Goal: Transaction & Acquisition: Download file/media

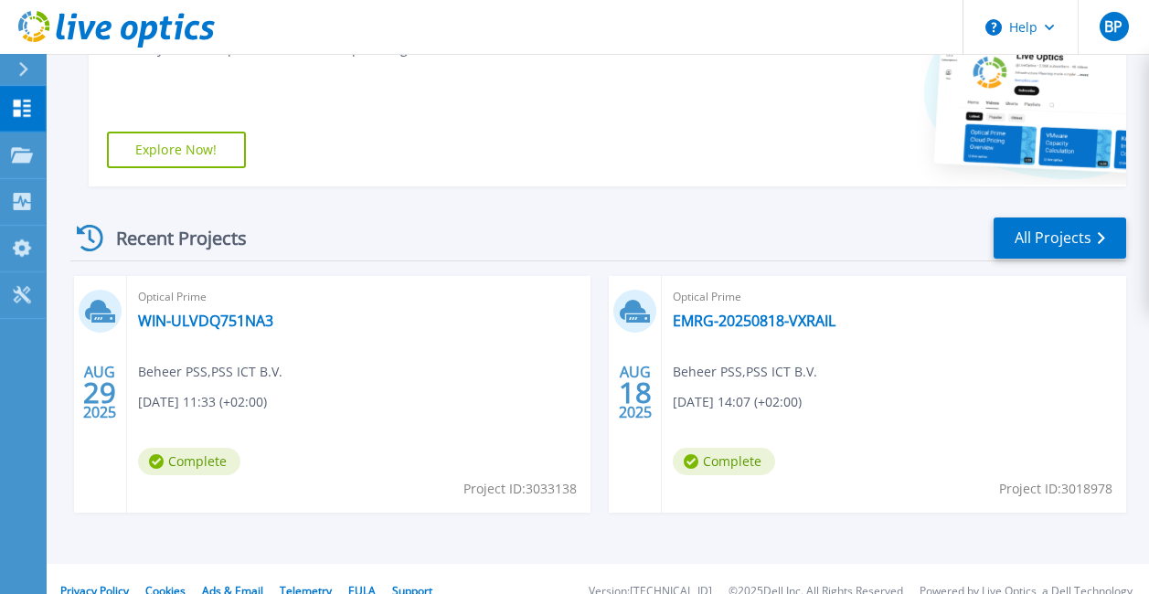
scroll to position [390, 0]
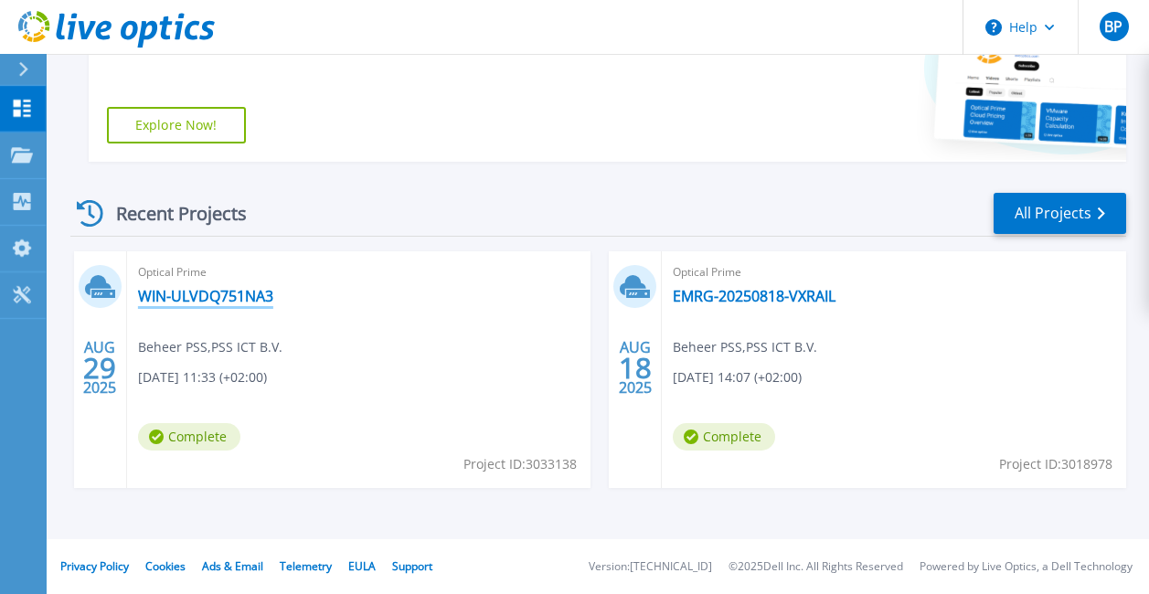
click at [233, 288] on link "WIN-ULVDQ751NA3" at bounding box center [205, 296] width 135 height 18
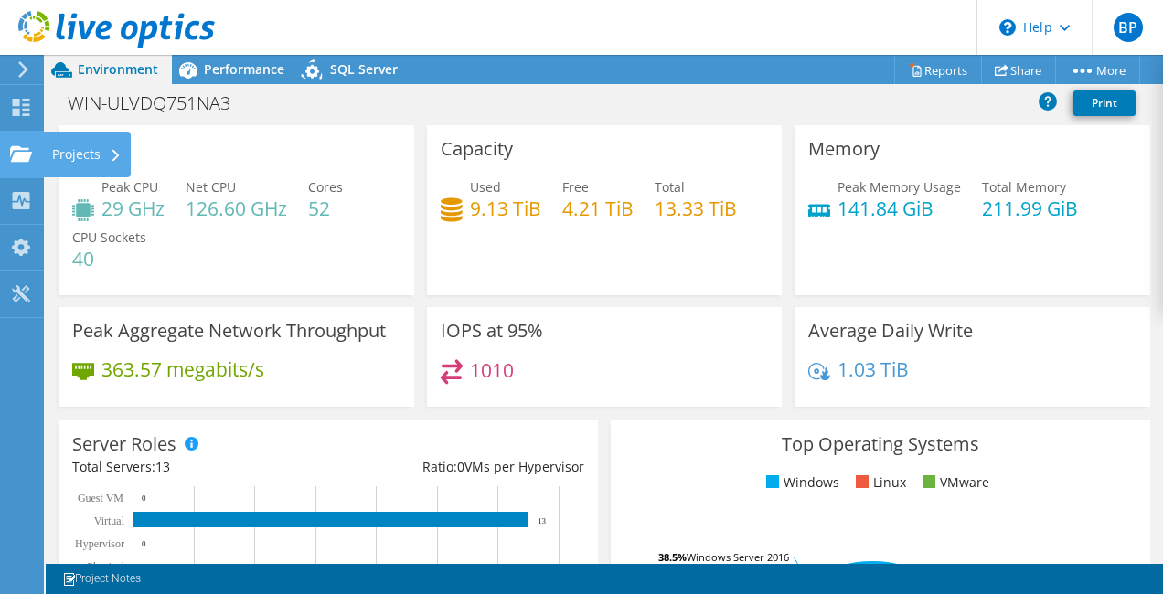
click at [12, 151] on use at bounding box center [21, 153] width 22 height 16
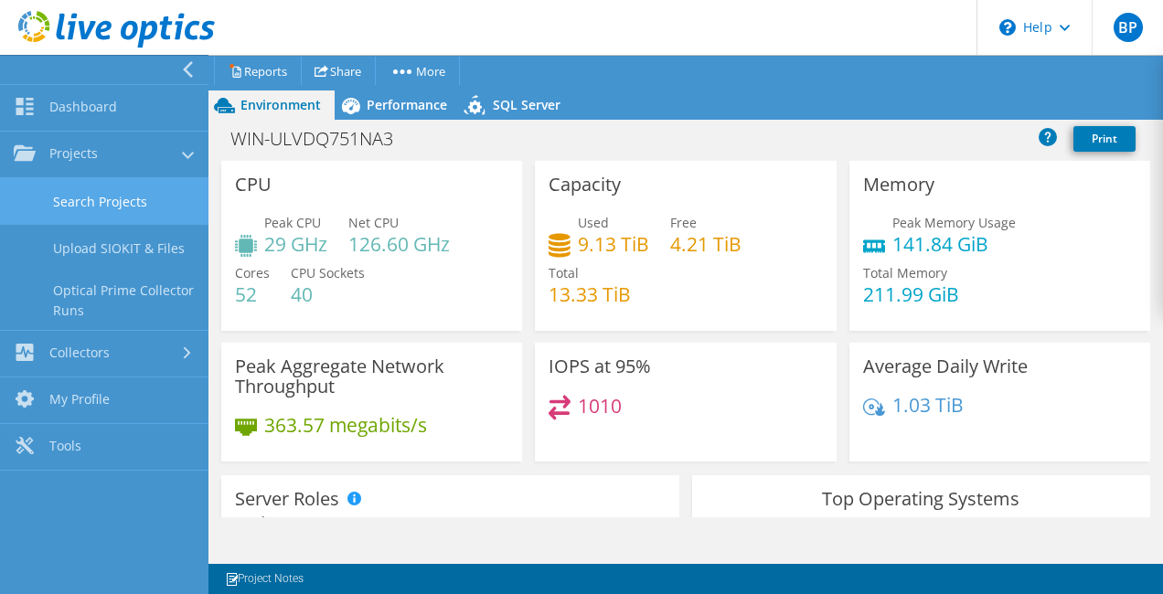
click at [86, 208] on link "Search Projects" at bounding box center [104, 201] width 208 height 47
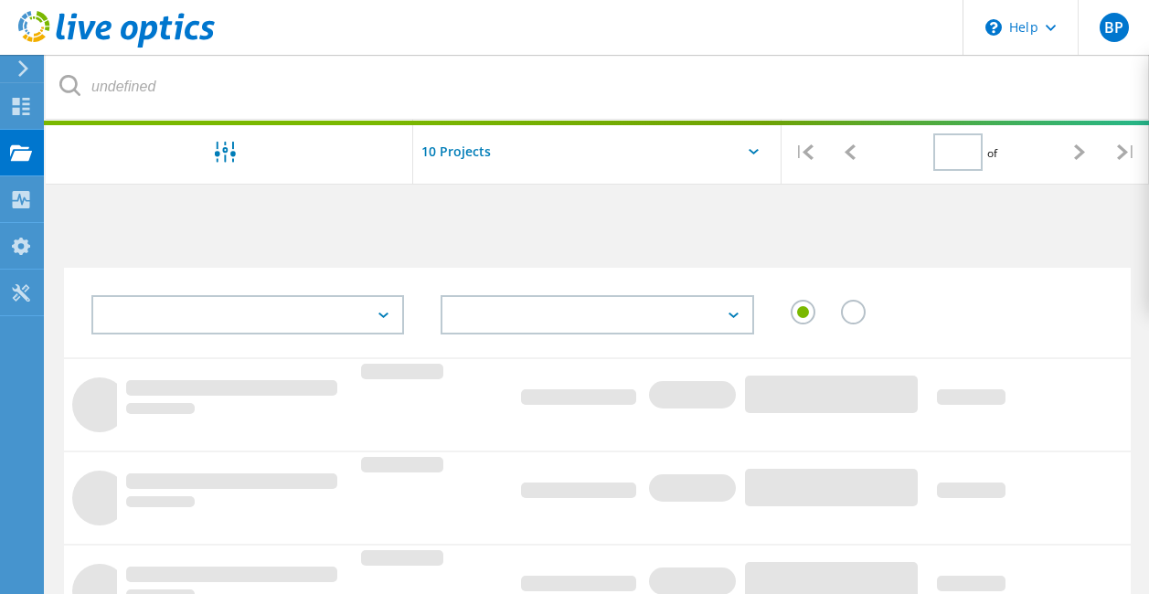
type input "1"
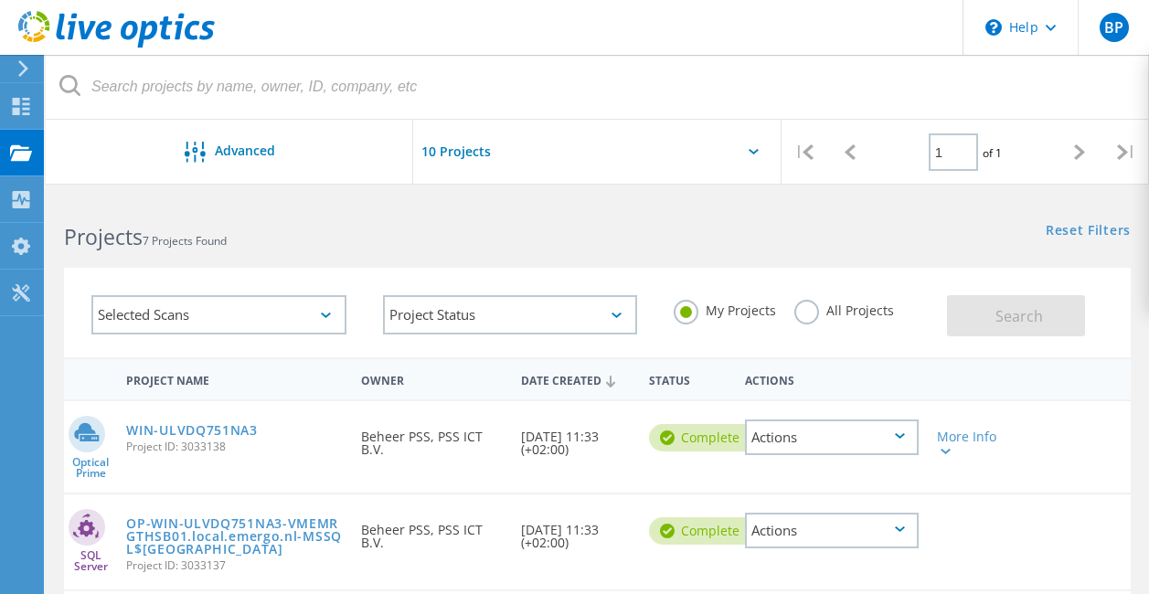
click at [869, 445] on div "Actions" at bounding box center [832, 438] width 174 height 36
click at [1112, 448] on div "Optical Prime WIN-ULVDQ751NA3 Project ID: 3033138 Requested By Beheer PSS, PSS …" at bounding box center [597, 446] width 1067 height 91
click at [965, 445] on div "More Info" at bounding box center [970, 444] width 67 height 26
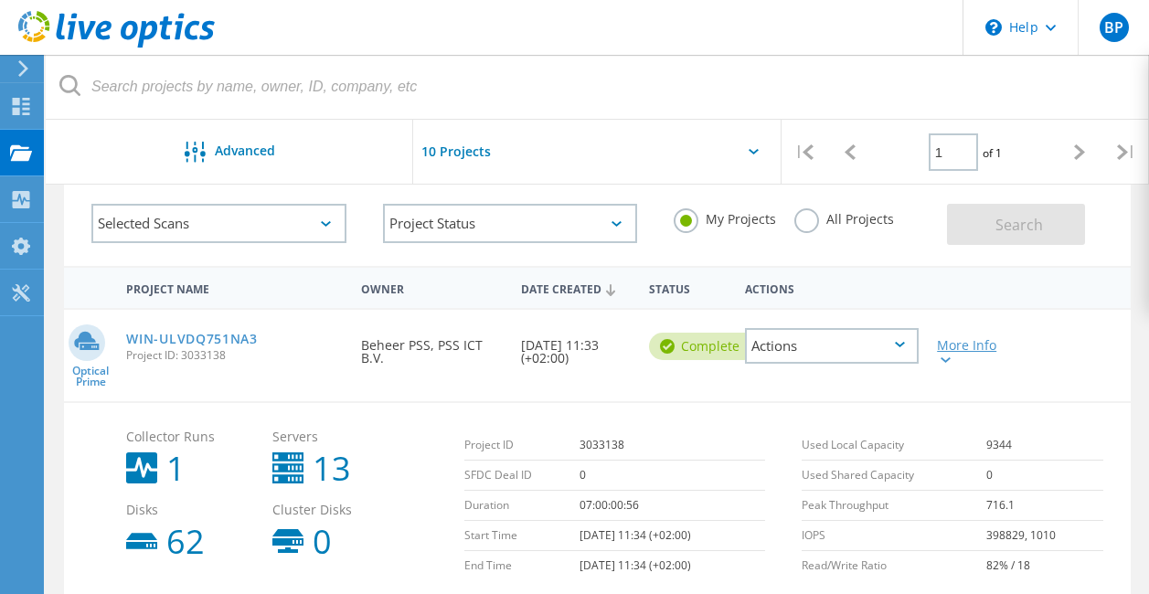
scroll to position [183, 0]
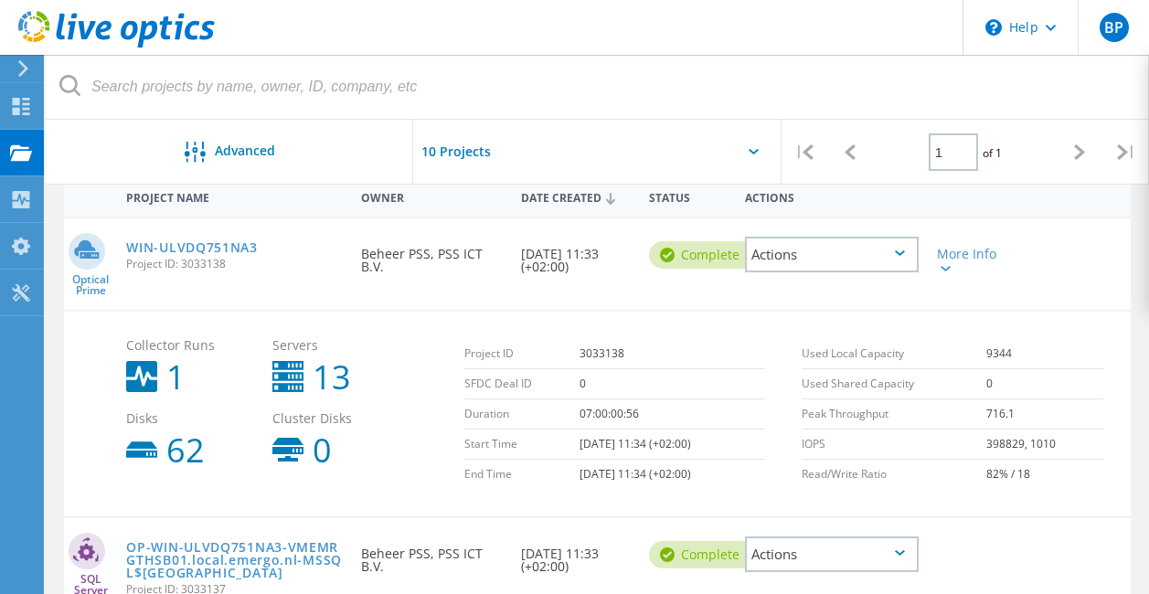
click at [210, 247] on link "WIN-ULVDQ751NA3" at bounding box center [192, 247] width 132 height 13
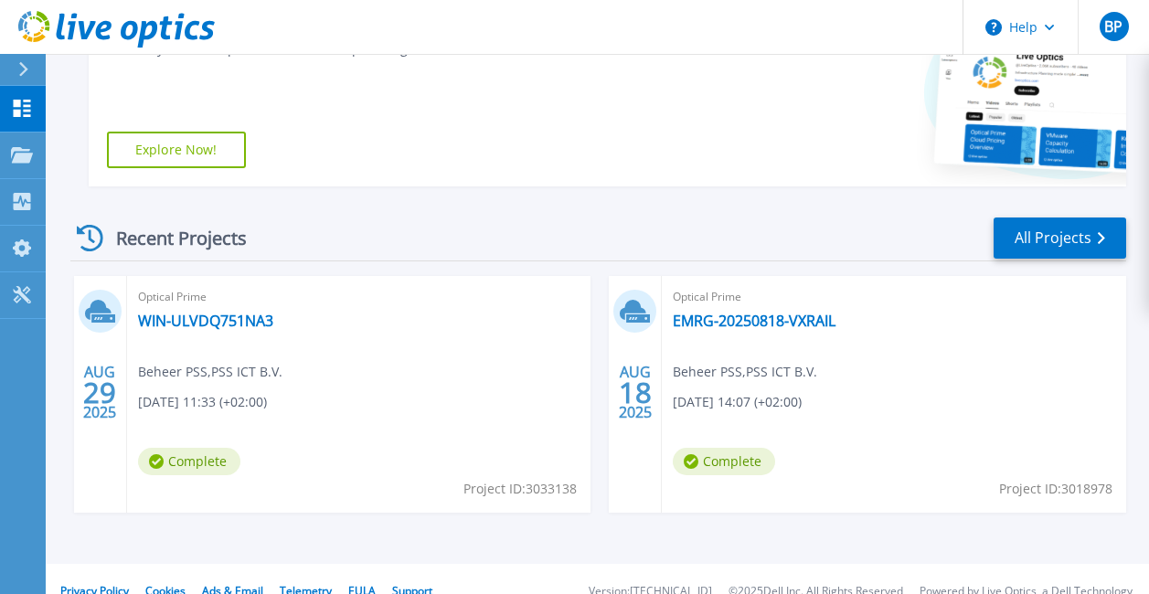
scroll to position [390, 0]
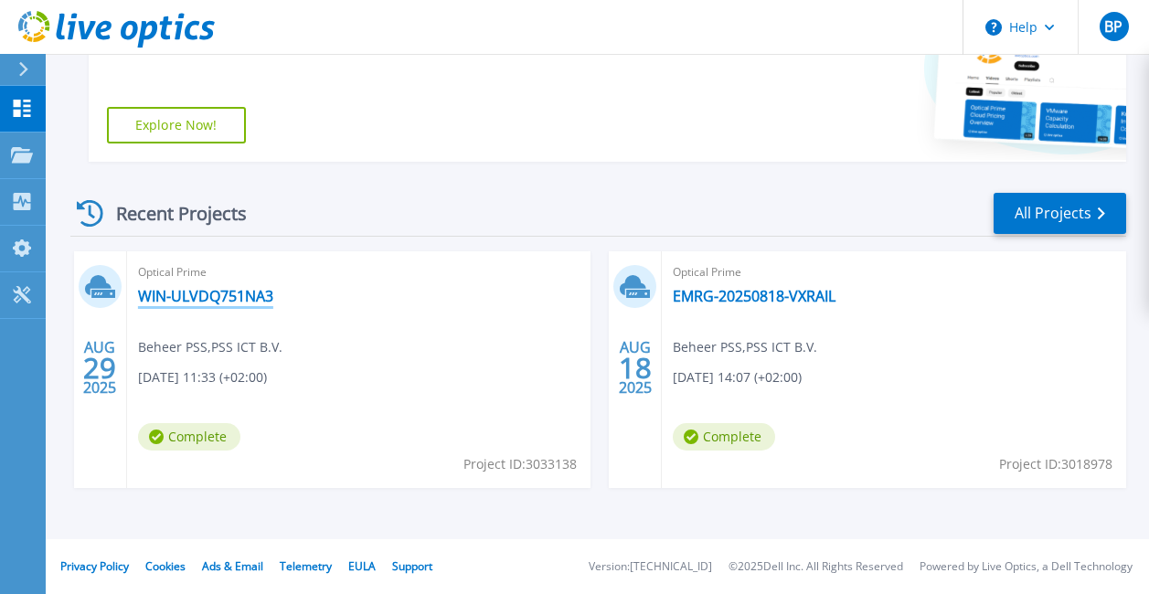
click at [213, 304] on link "WIN-ULVDQ751NA3" at bounding box center [205, 296] width 135 height 18
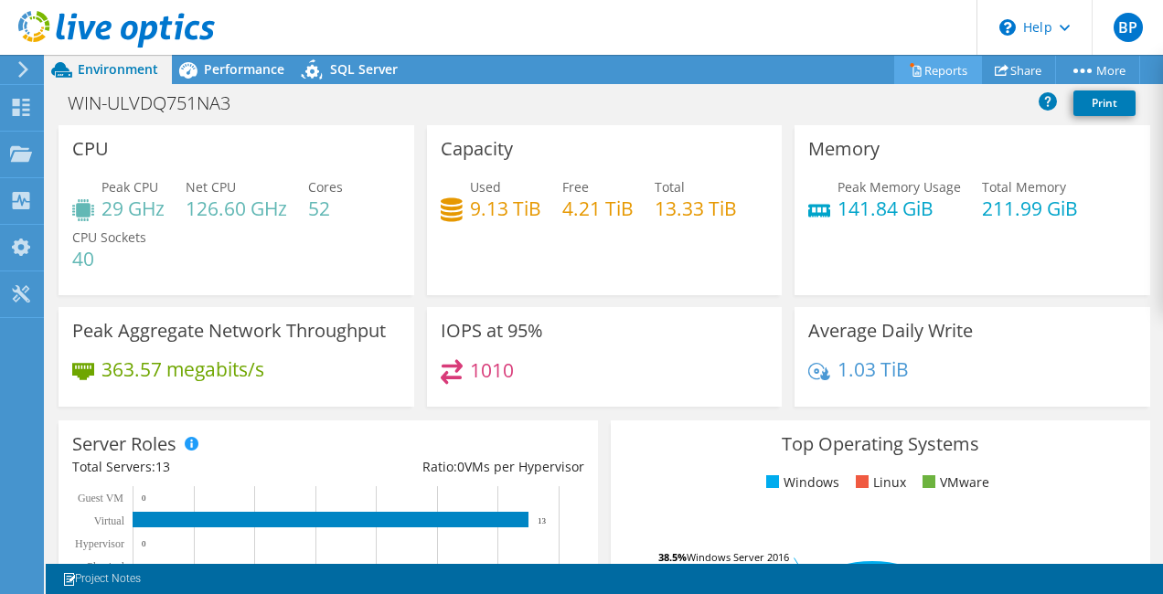
click at [925, 74] on link "Reports" at bounding box center [938, 70] width 88 height 28
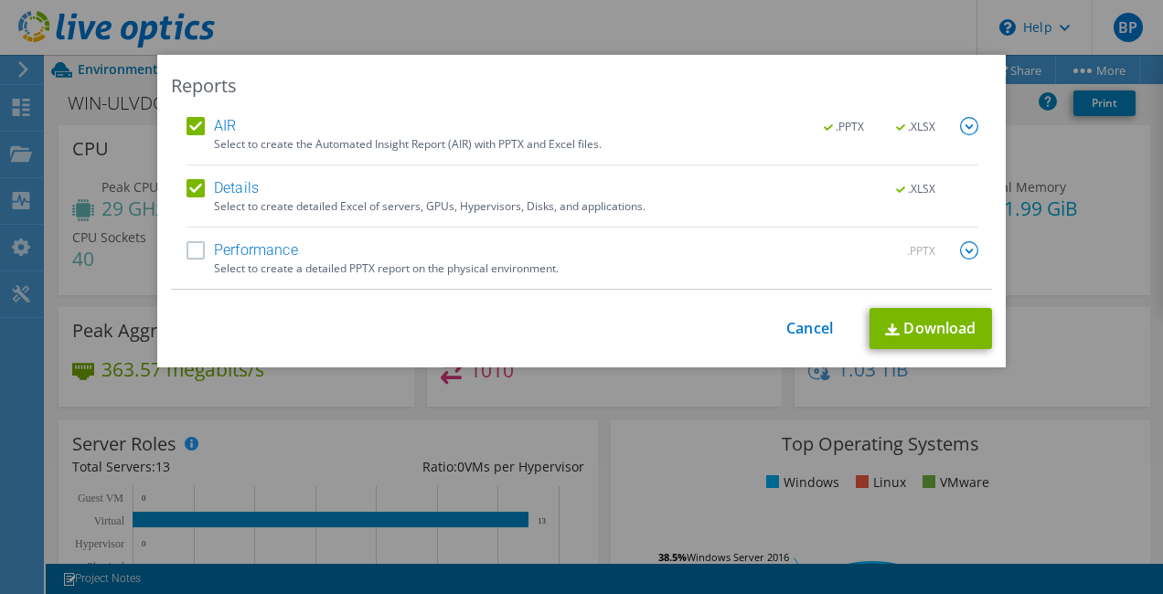
click at [189, 251] on label "Performance" at bounding box center [243, 250] width 112 height 18
click at [0, 0] on input "Performance" at bounding box center [0, 0] width 0 height 0
click at [944, 330] on link "Download" at bounding box center [930, 328] width 123 height 41
